Goal: Task Accomplishment & Management: Use online tool/utility

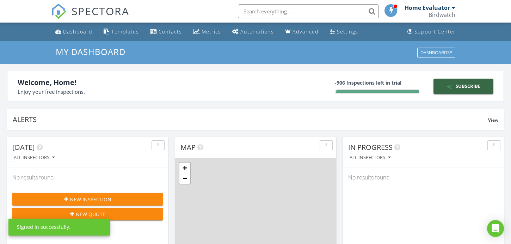
scroll to position [641, 511]
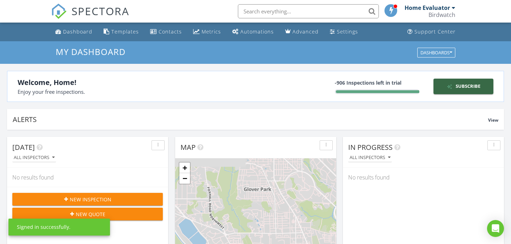
click at [302, 12] on input "text" at bounding box center [308, 11] width 141 height 14
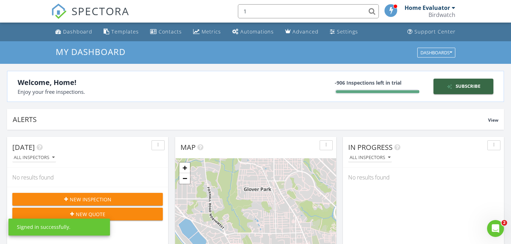
scroll to position [0, 0]
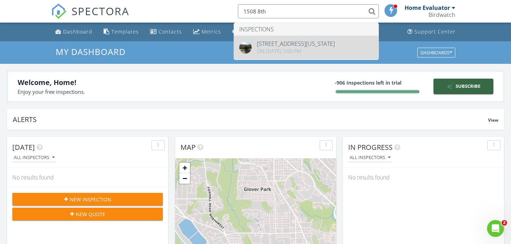
type input "1508 8th"
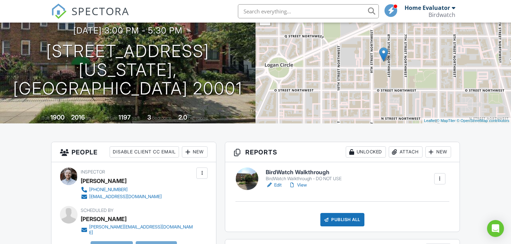
scroll to position [85, 0]
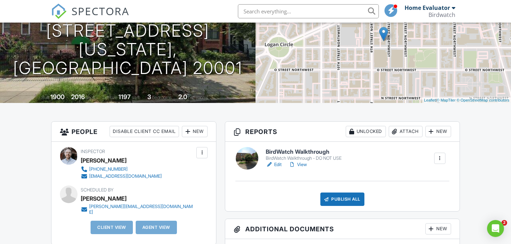
click at [295, 166] on div at bounding box center [292, 164] width 7 height 7
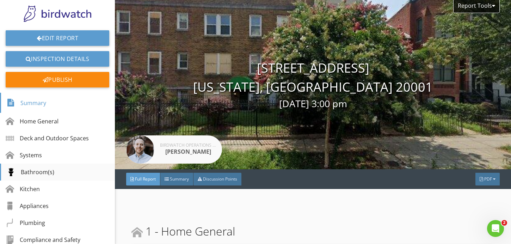
scroll to position [26, 0]
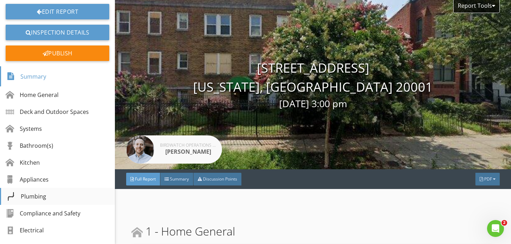
click at [85, 189] on div "Plumbing" at bounding box center [57, 196] width 115 height 17
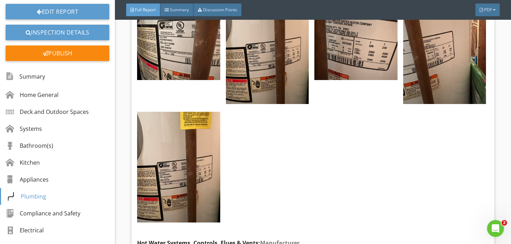
scroll to position [1983, 0]
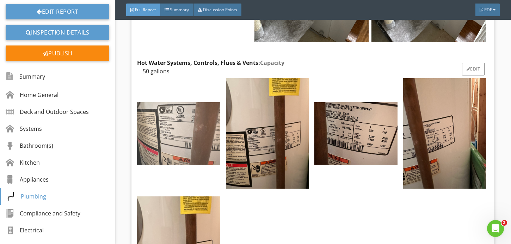
click at [202, 138] on img at bounding box center [178, 133] width 83 height 62
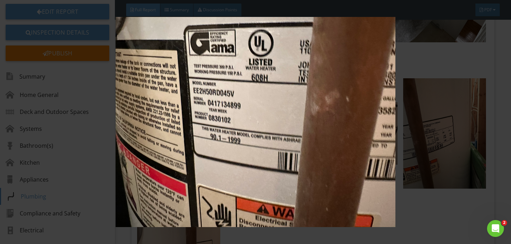
click at [412, 141] on img at bounding box center [256, 122] width 464 height 210
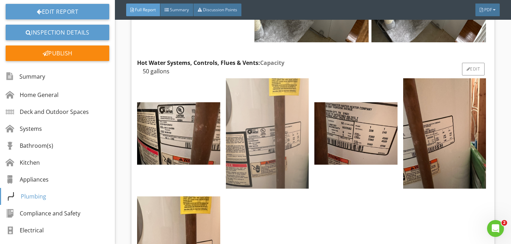
click at [268, 152] on img at bounding box center [267, 133] width 83 height 111
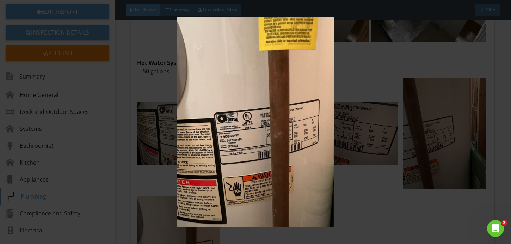
click at [359, 147] on img at bounding box center [256, 122] width 464 height 210
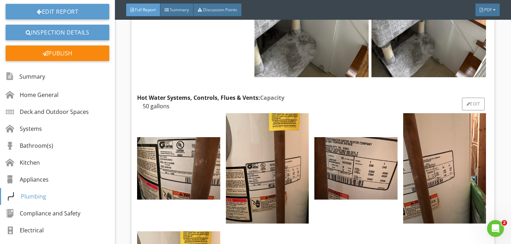
scroll to position [1956, 0]
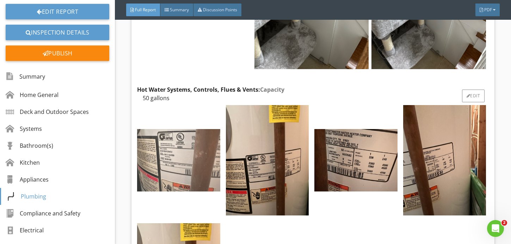
click at [167, 169] on img at bounding box center [178, 160] width 83 height 62
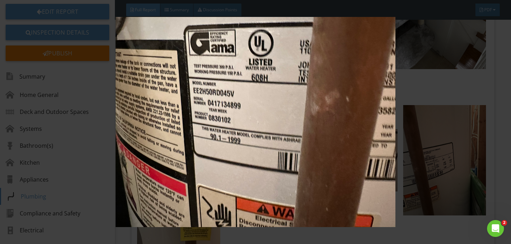
click at [216, 93] on img at bounding box center [256, 122] width 464 height 210
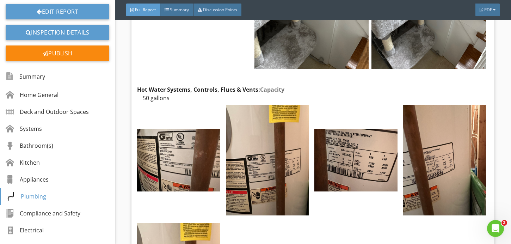
click at [216, 93] on img at bounding box center [256, 122] width 464 height 210
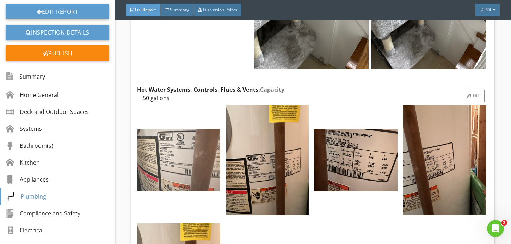
click at [193, 173] on img at bounding box center [178, 160] width 83 height 62
